Goal: Task Accomplishment & Management: Manage account settings

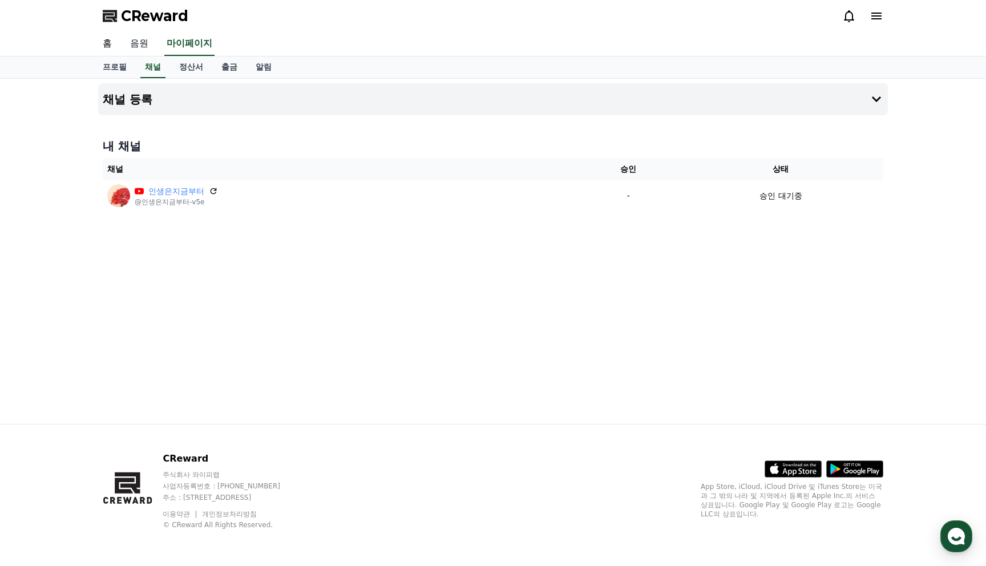
click at [137, 43] on link "음원" at bounding box center [139, 44] width 37 height 24
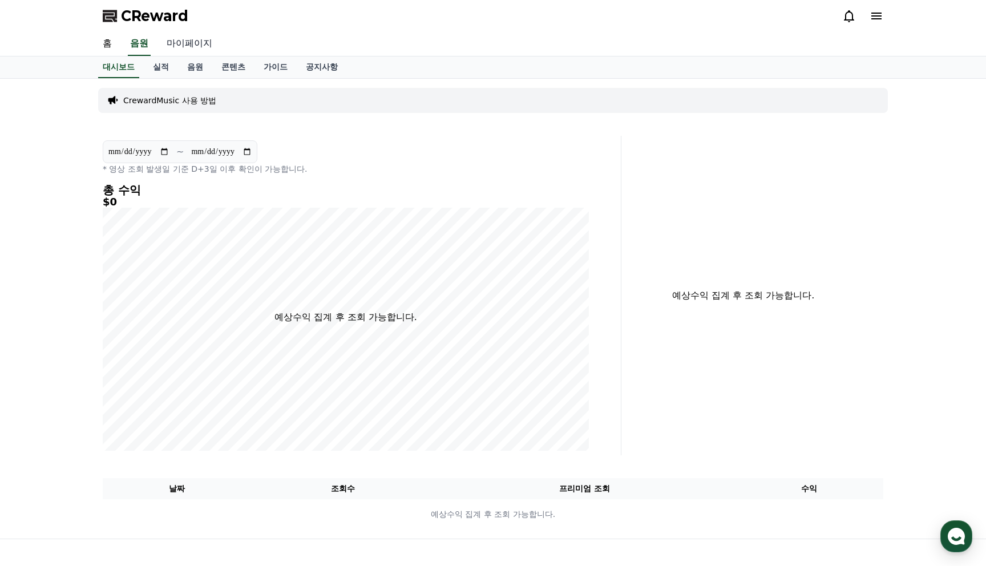
click at [193, 44] on link "마이페이지" at bounding box center [189, 44] width 64 height 24
select select "**********"
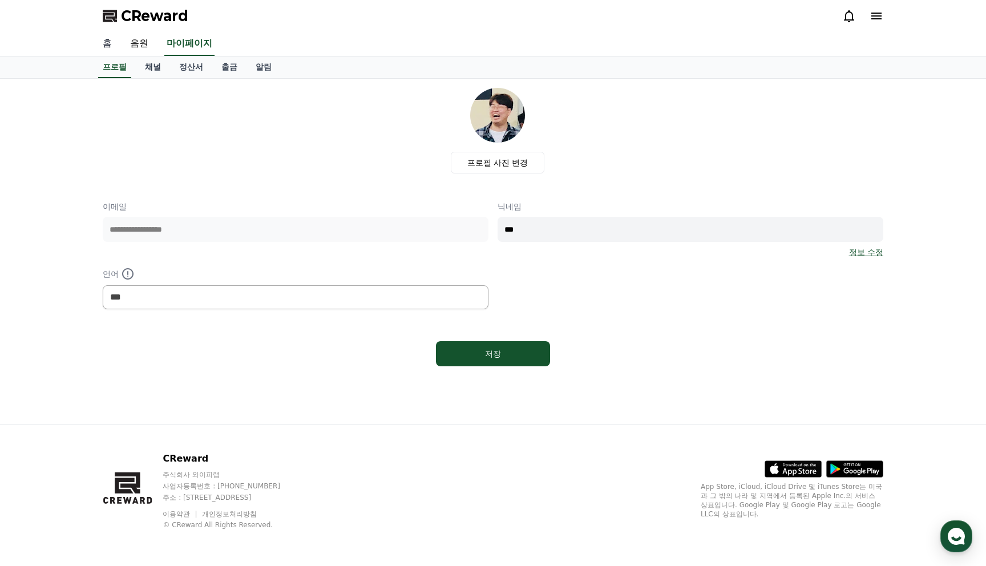
click at [108, 43] on link "홈" at bounding box center [107, 44] width 27 height 24
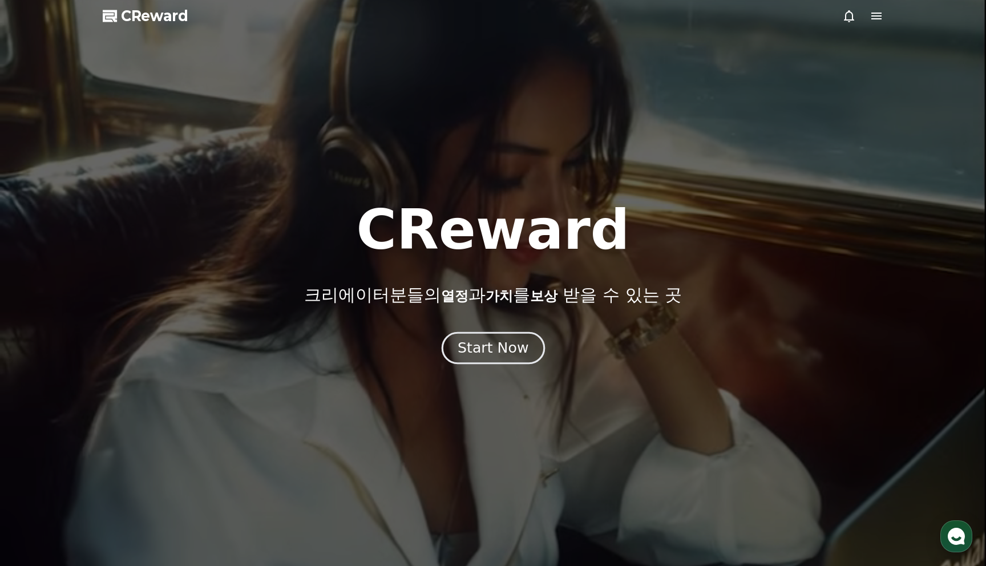
click at [515, 351] on div "Start Now" at bounding box center [492, 347] width 71 height 19
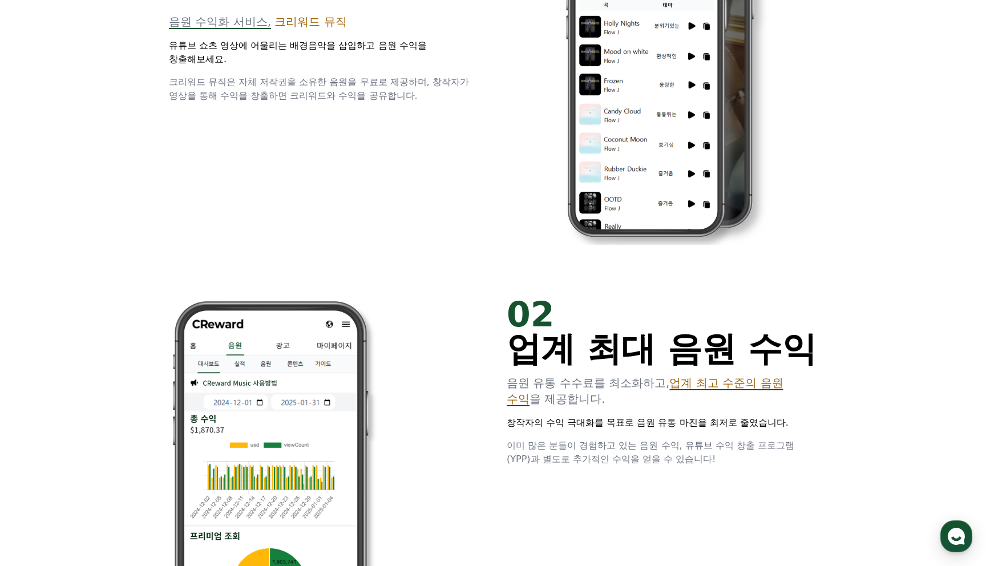
scroll to position [795, 0]
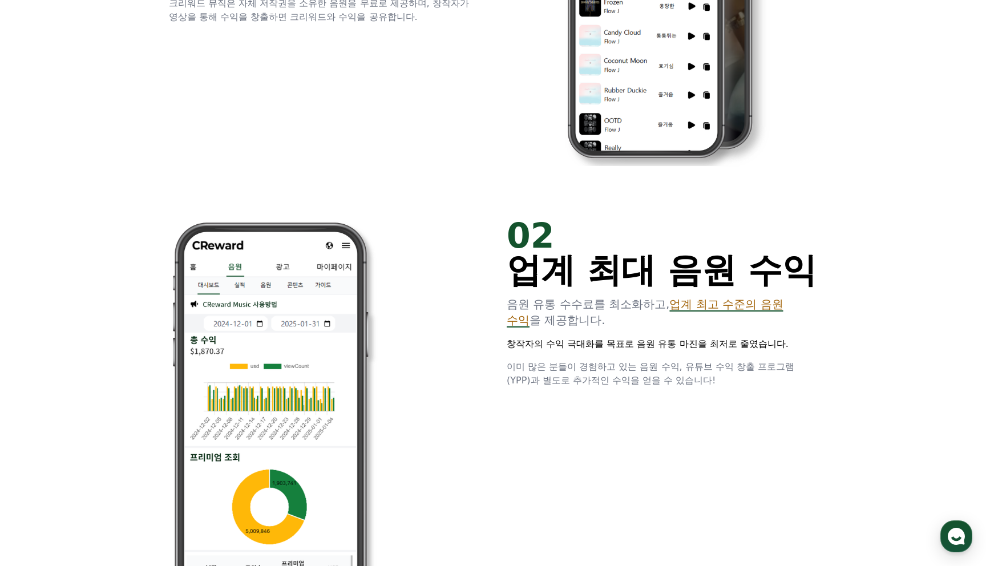
click at [750, 380] on p "이미 많은 분들이 경험하고 있는 음원 수익, 유튜브 수익 창출 프로그램(YPP)과 별도로 추가적인 수익을 얻을 수 있습니다!" at bounding box center [662, 373] width 310 height 27
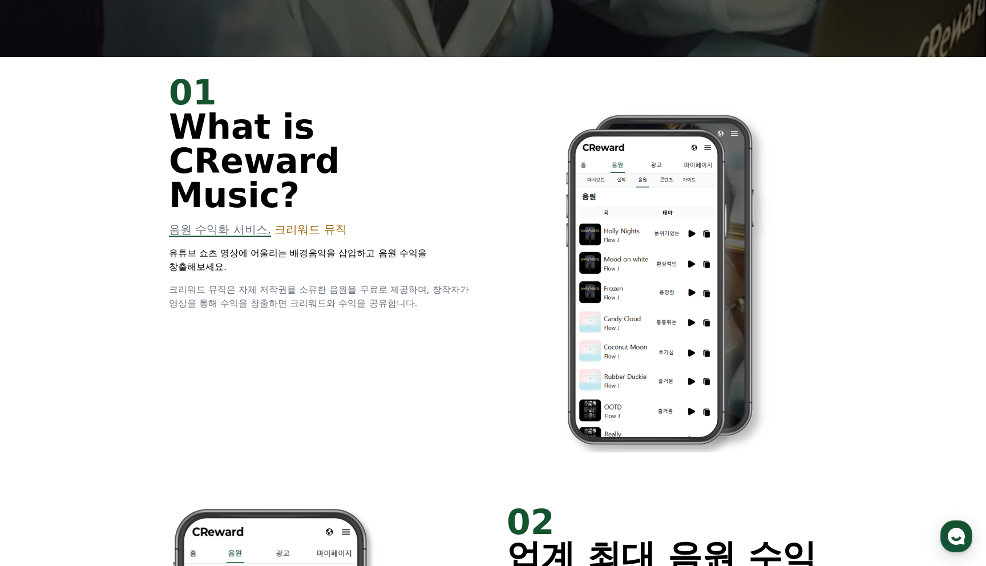
scroll to position [512, 0]
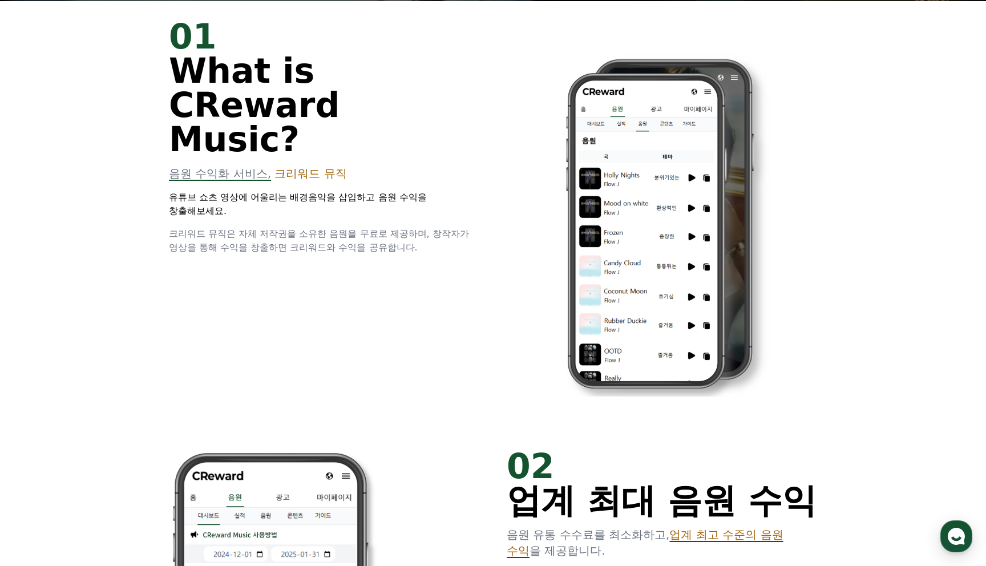
scroll to position [595, 0]
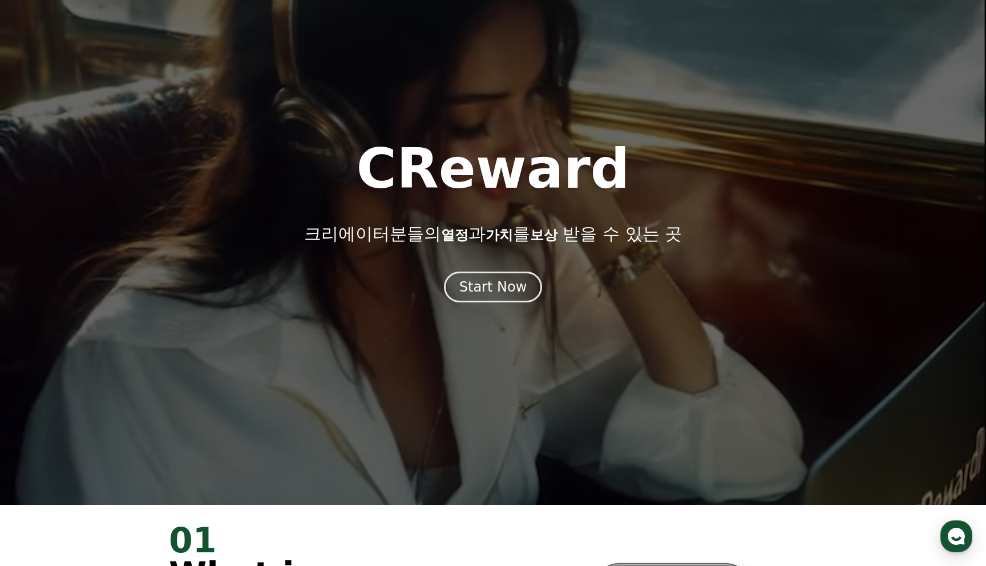
scroll to position [0, 0]
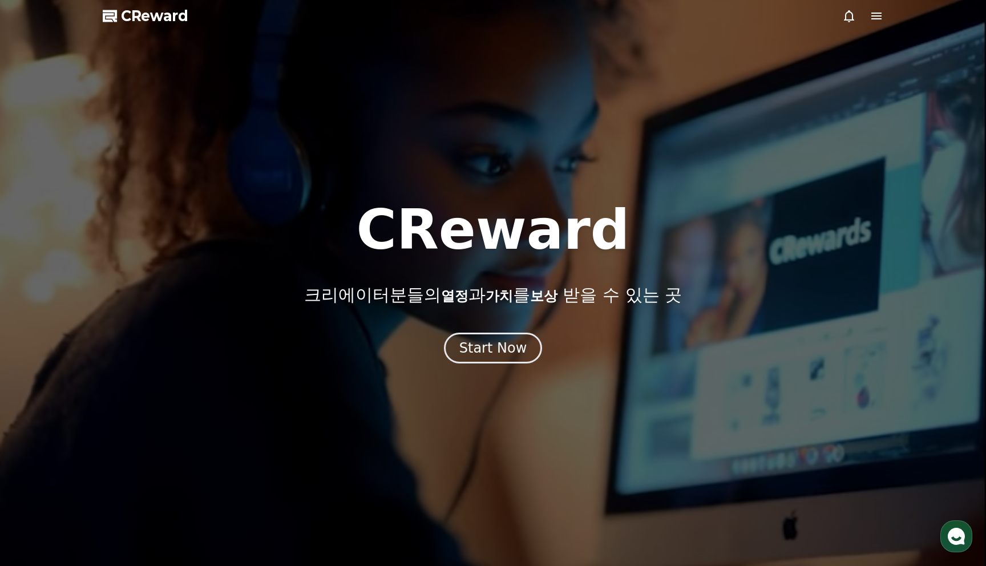
click at [479, 331] on div "CReward 크리에이터분들의 열정 과 가치 를 보상 받을 수 있는 곳 Start Now" at bounding box center [493, 283] width 986 height 161
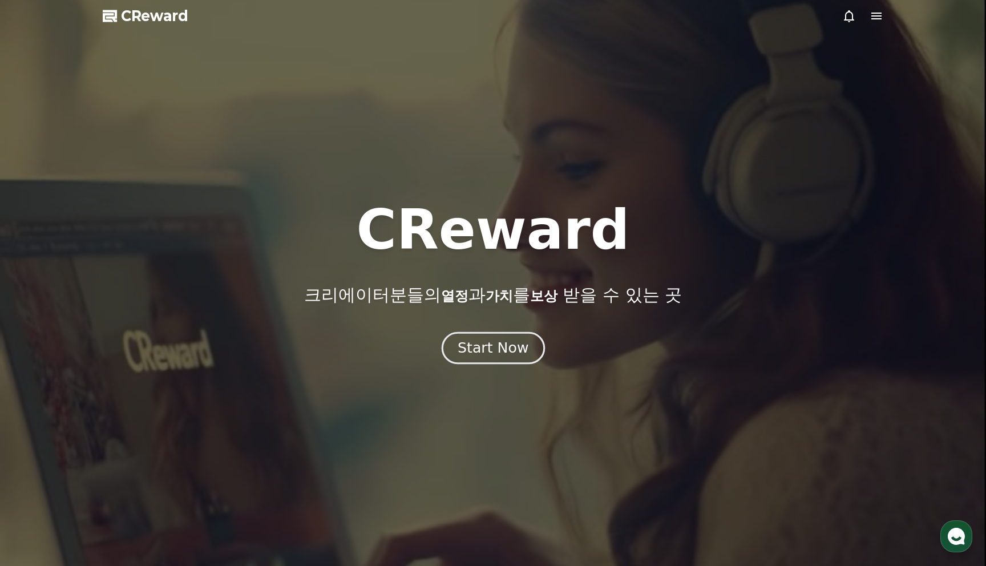
click at [483, 351] on div "Start Now" at bounding box center [492, 347] width 71 height 19
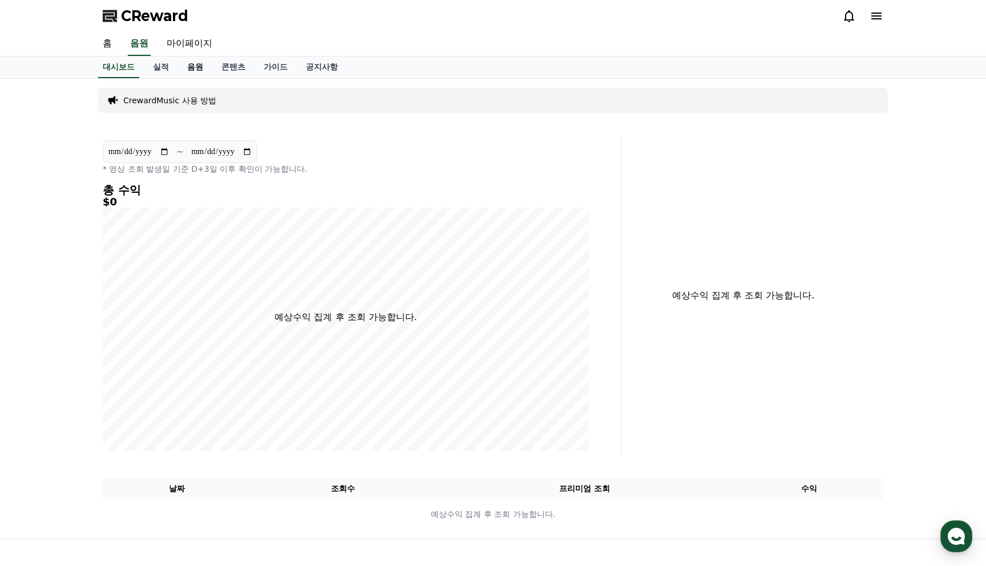
click at [181, 70] on link "음원" at bounding box center [195, 67] width 34 height 22
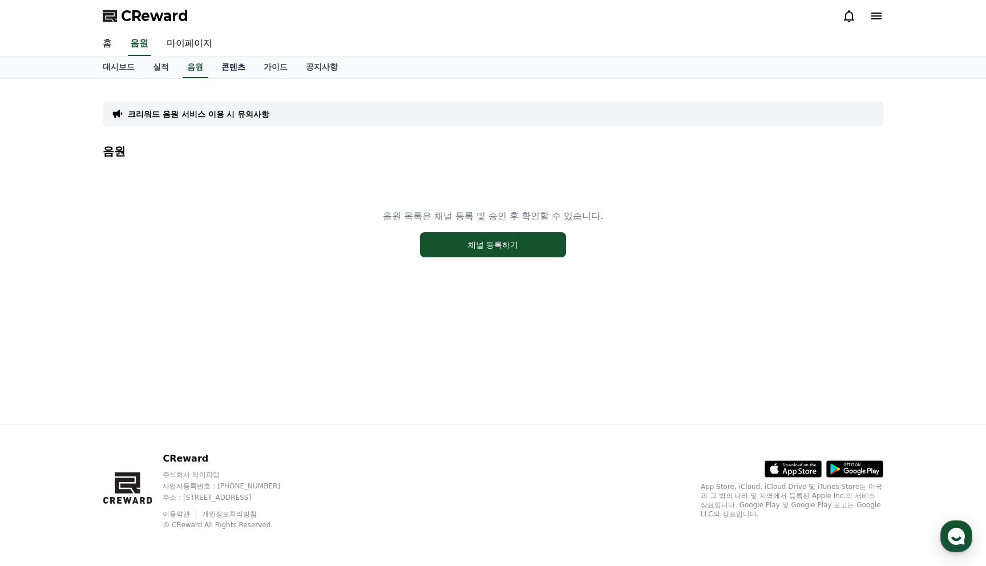
click at [221, 66] on link "콘텐츠" at bounding box center [233, 67] width 42 height 22
click at [254, 71] on link "가이드" at bounding box center [275, 67] width 42 height 22
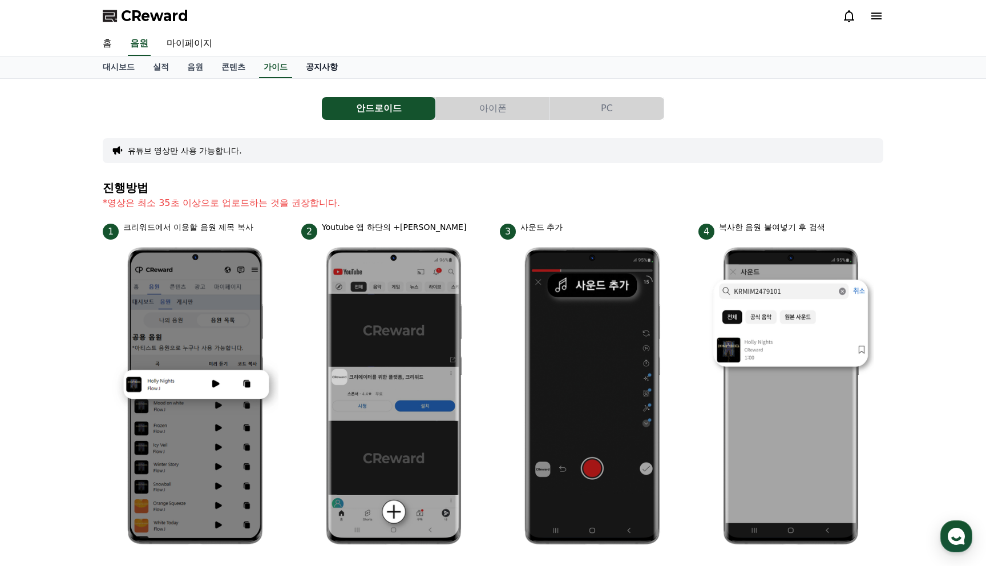
click at [297, 66] on link "공지사항" at bounding box center [322, 67] width 50 height 22
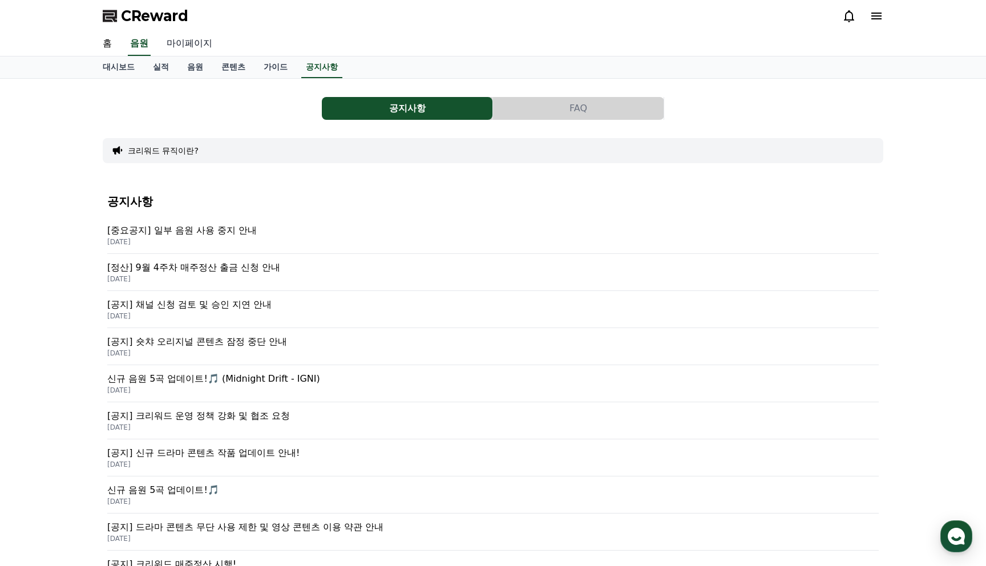
click at [183, 45] on link "마이페이지" at bounding box center [189, 44] width 64 height 24
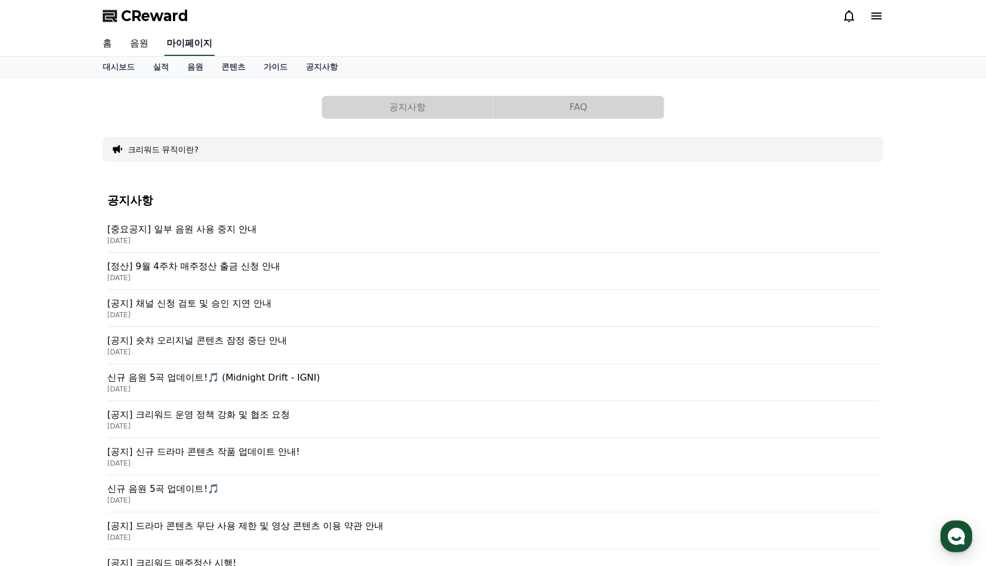
select select "**********"
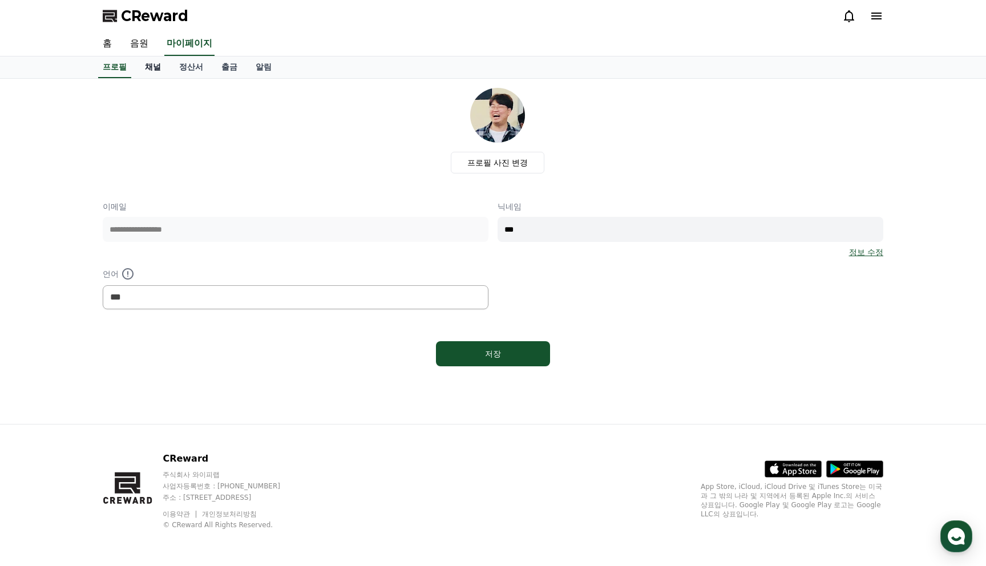
click at [156, 69] on link "채널" at bounding box center [153, 67] width 34 height 22
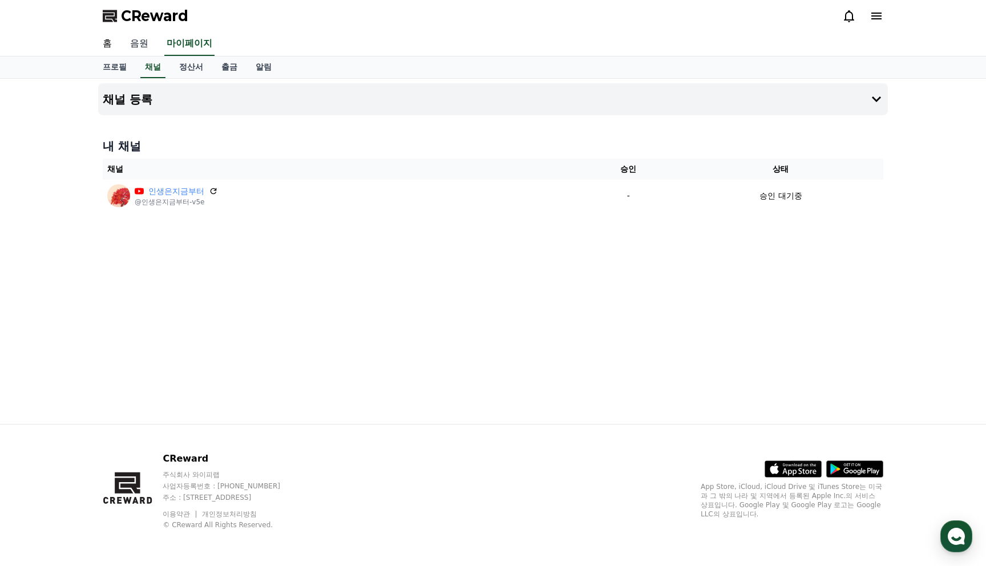
click at [138, 48] on link "음원" at bounding box center [139, 44] width 37 height 24
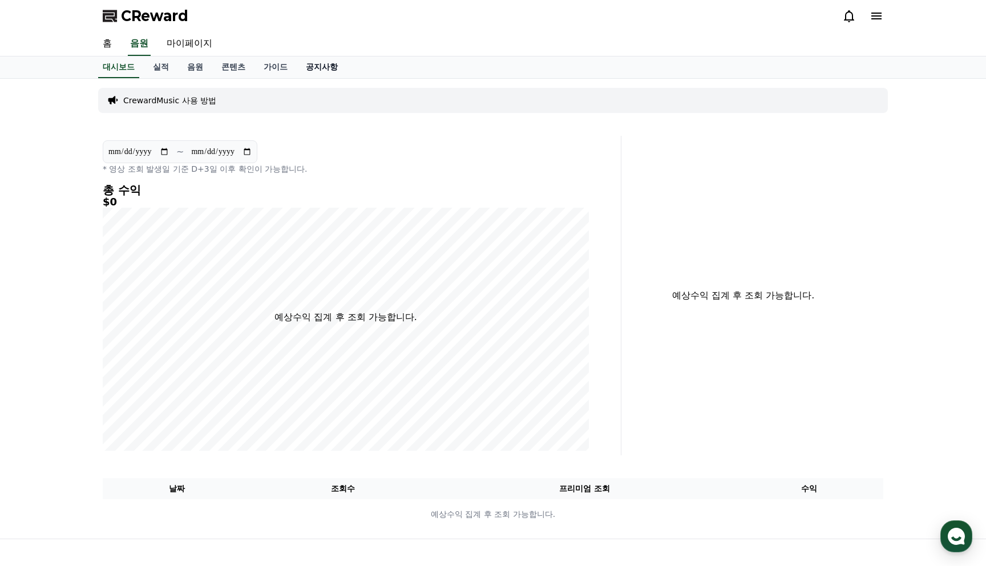
click at [297, 75] on link "공지사항" at bounding box center [322, 67] width 50 height 22
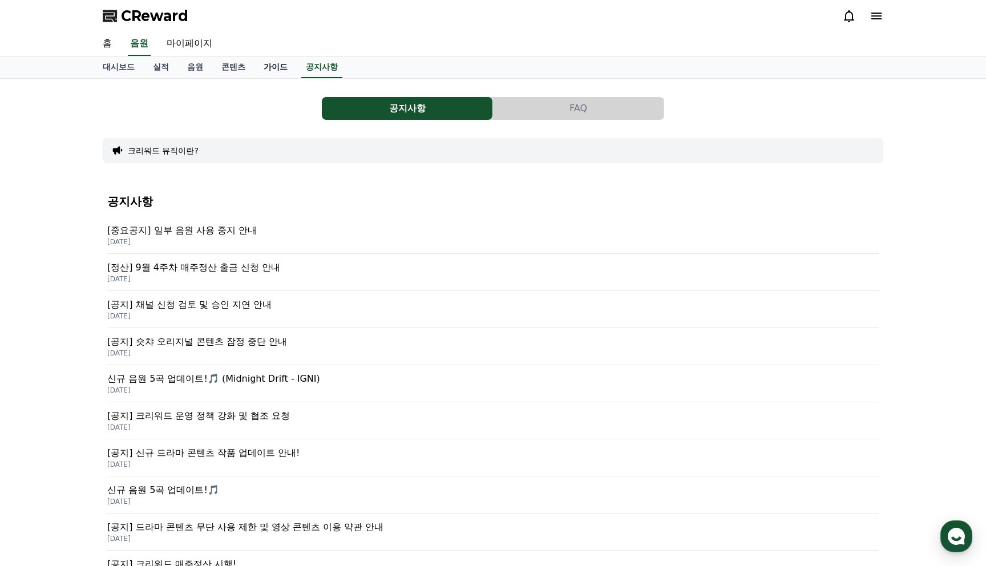
click at [263, 73] on link "가이드" at bounding box center [275, 67] width 42 height 22
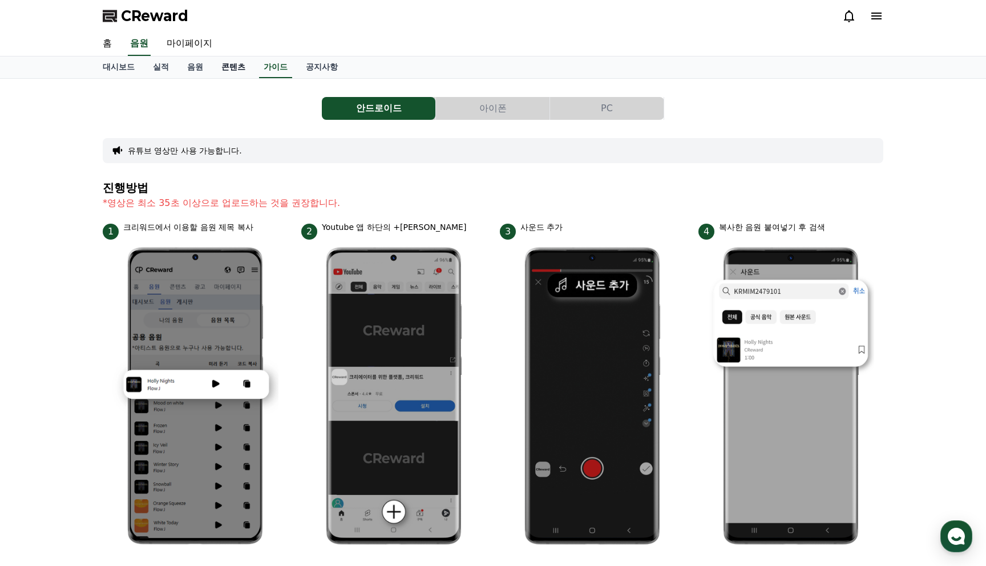
click at [225, 68] on link "콘텐츠" at bounding box center [233, 67] width 42 height 22
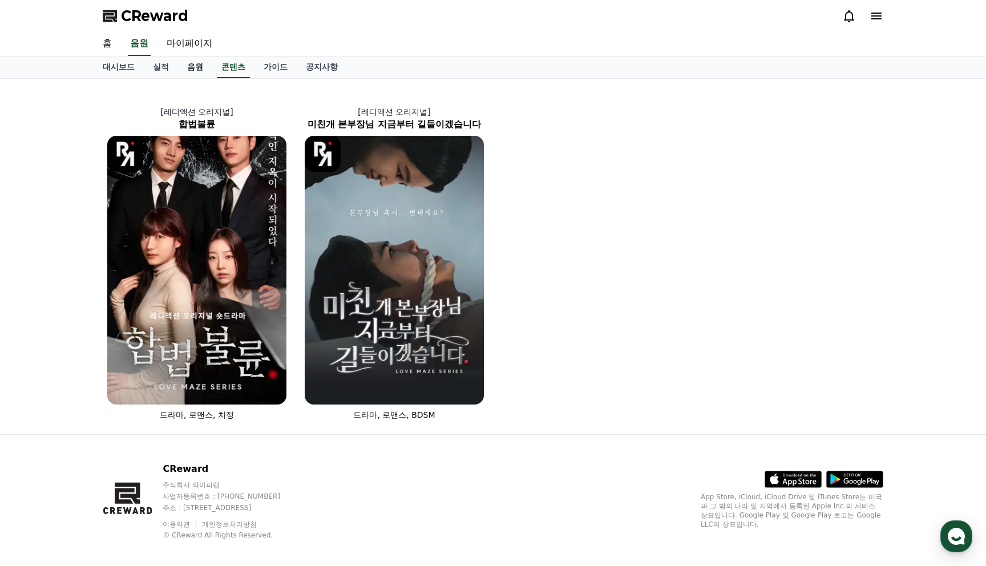
click at [197, 69] on link "음원" at bounding box center [195, 67] width 34 height 22
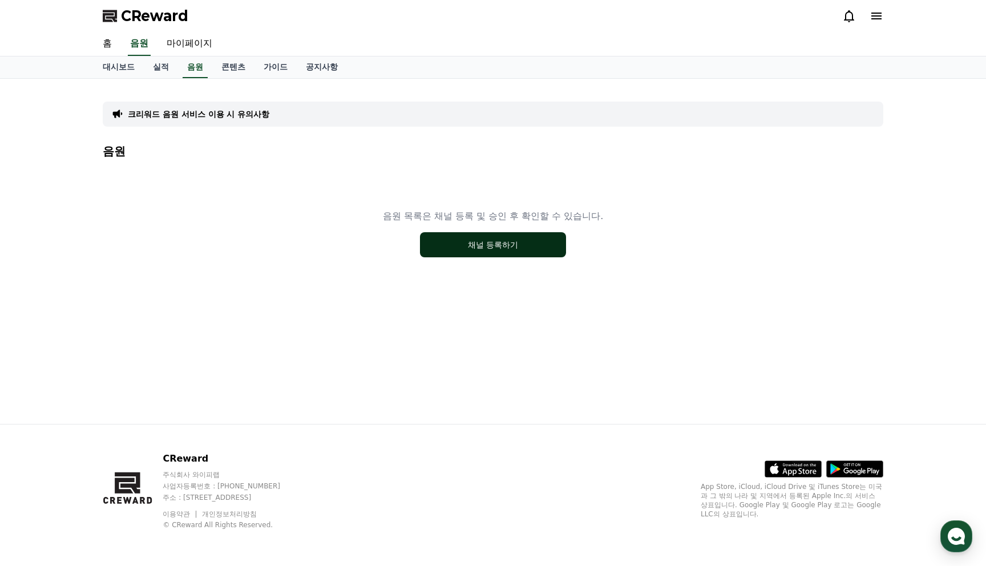
click at [500, 240] on button "채널 등록하기" at bounding box center [493, 244] width 146 height 25
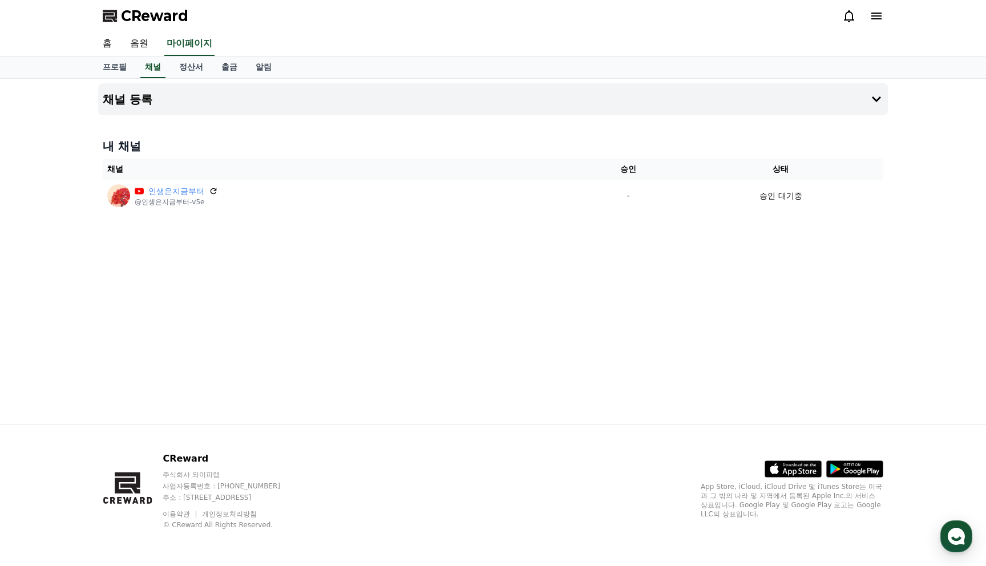
click at [507, 256] on div "채널 등록 내 채널 채널 승인 상태 인생은지금부터 @인생은지금부터-v5e - 승인 대기중" at bounding box center [493, 251] width 799 height 345
